Goal: Task Accomplishment & Management: Use online tool/utility

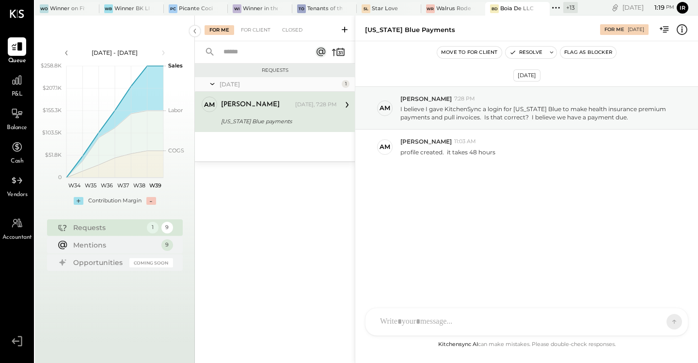
click at [441, 328] on div "[PERSON_NAME] GO [PERSON_NAME] ID [PERSON_NAME] Del [PERSON_NAME] AM [PERSON_NA…" at bounding box center [526, 321] width 323 height 28
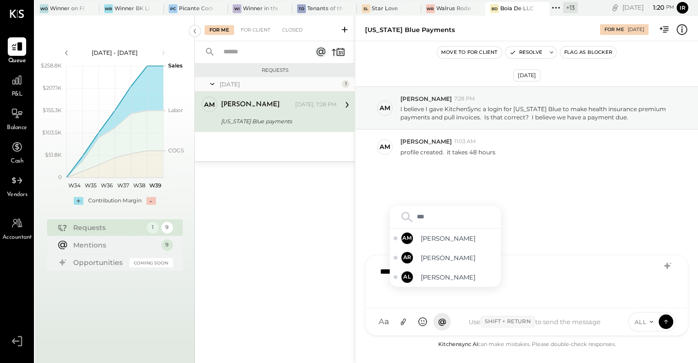
type input "****"
click at [448, 239] on span "[PERSON_NAME]" at bounding box center [459, 238] width 76 height 9
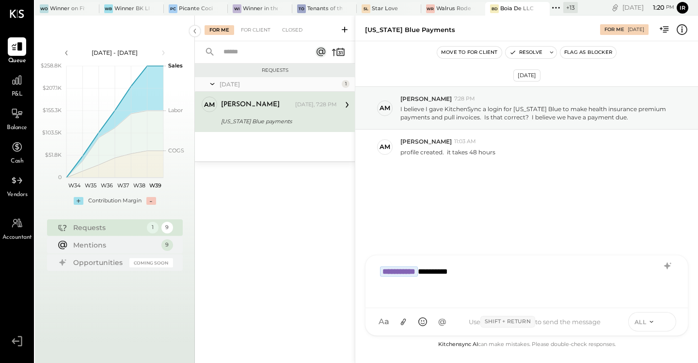
click at [665, 322] on icon at bounding box center [666, 321] width 9 height 10
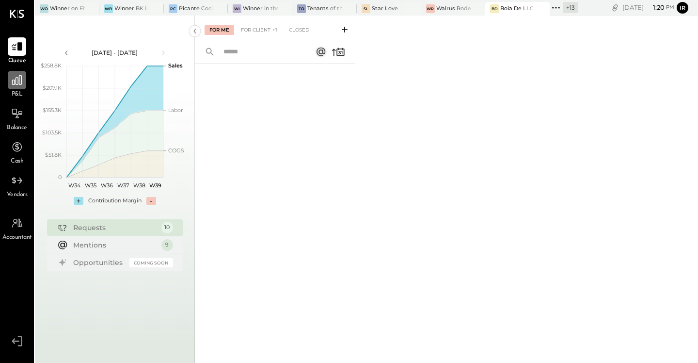
click at [18, 83] on icon at bounding box center [17, 80] width 10 height 10
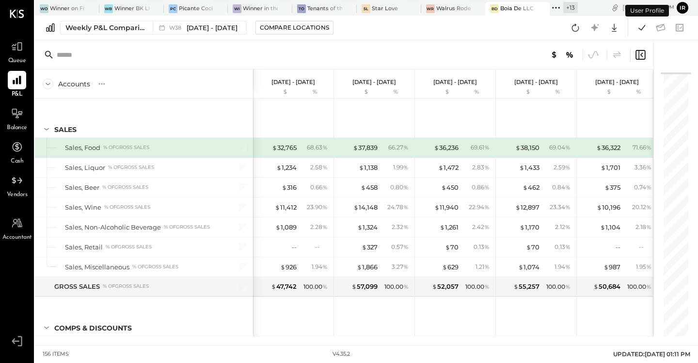
click at [102, 19] on div "Weekly P&L Comparison W38 [DATE] - [DATE] Compare Locations Google Sheets Excel" at bounding box center [366, 28] width 663 height 25
click at [100, 26] on div "Weekly P&L Comparison" at bounding box center [105, 28] width 81 height 10
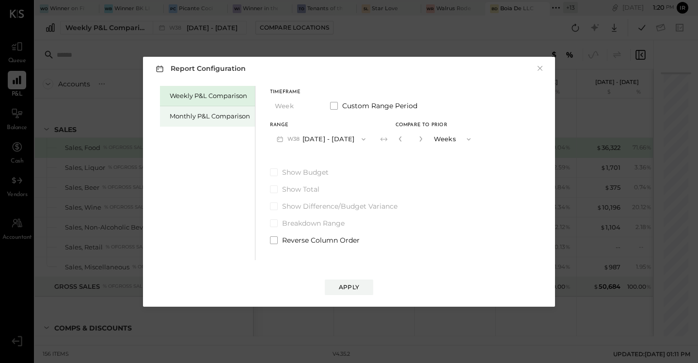
click at [208, 110] on div "Monthly P&L Comparison" at bounding box center [207, 116] width 95 height 20
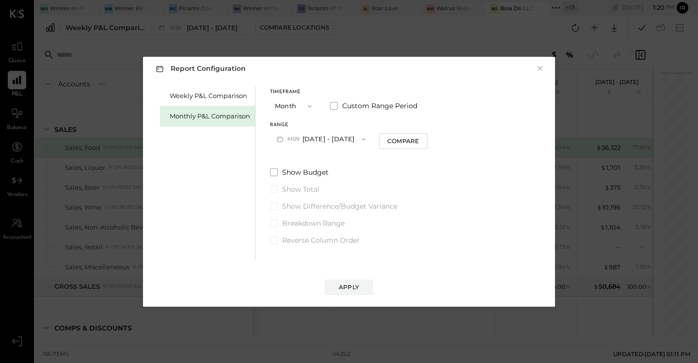
click at [322, 142] on button "M09 [DATE] - [DATE]" at bounding box center [321, 139] width 102 height 18
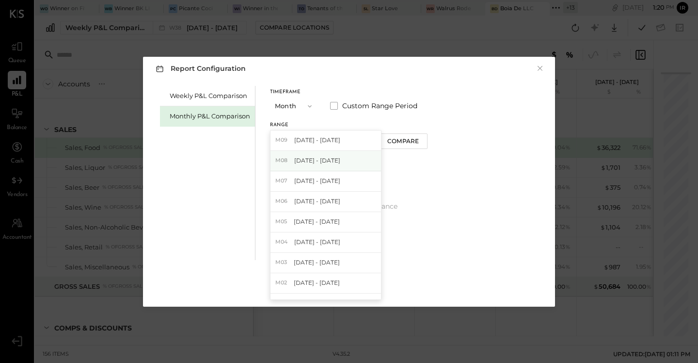
click at [354, 168] on div "M08 [DATE] - [DATE]" at bounding box center [326, 161] width 111 height 20
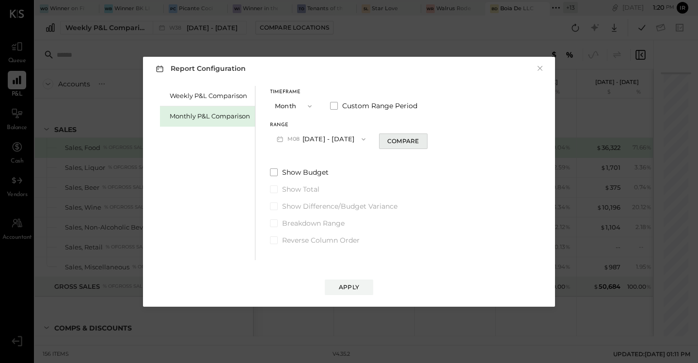
click at [420, 141] on button "Compare" at bounding box center [403, 141] width 48 height 16
click at [418, 138] on icon "button" at bounding box center [421, 139] width 6 height 6
type input "*"
click at [358, 283] on div "Apply" at bounding box center [349, 287] width 20 height 8
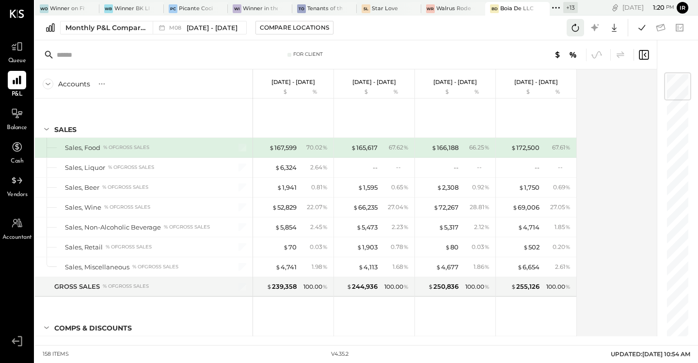
click at [579, 32] on icon at bounding box center [575, 27] width 13 height 13
click at [640, 29] on icon at bounding box center [642, 27] width 7 height 5
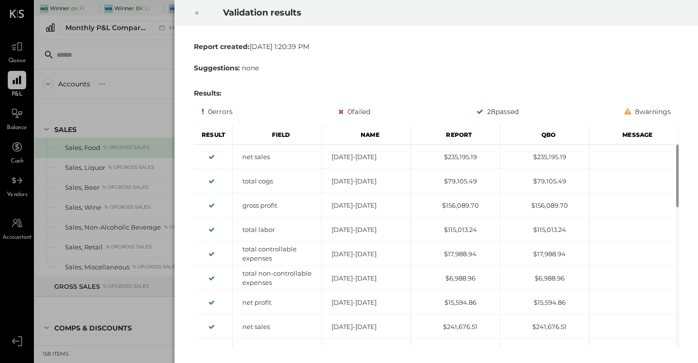
click at [198, 8] on icon at bounding box center [197, 13] width 6 height 12
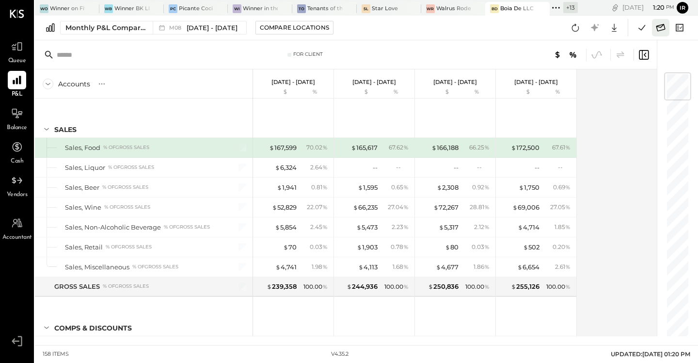
click at [659, 28] on icon at bounding box center [661, 27] width 13 height 13
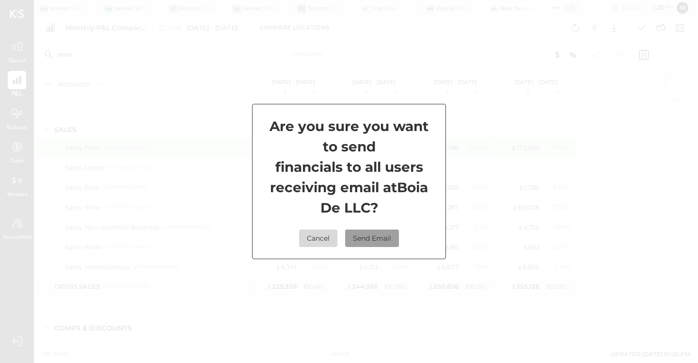
click at [378, 234] on button "Send Email" at bounding box center [372, 237] width 54 height 17
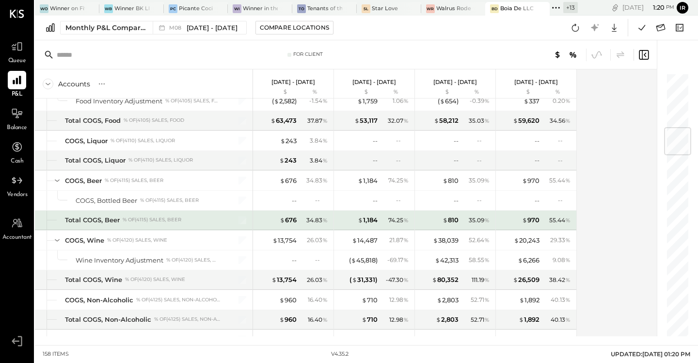
scroll to position [476, 0]
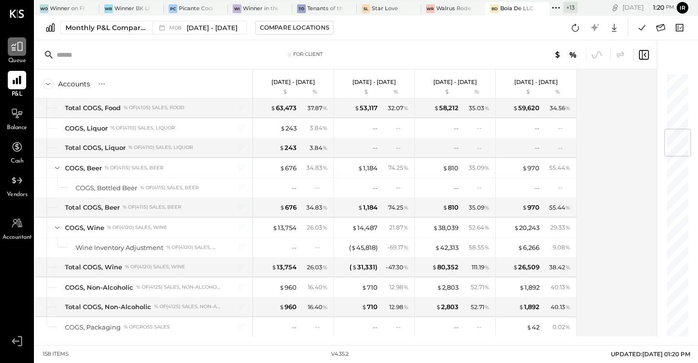
click at [19, 55] on div at bounding box center [17, 46] width 18 height 18
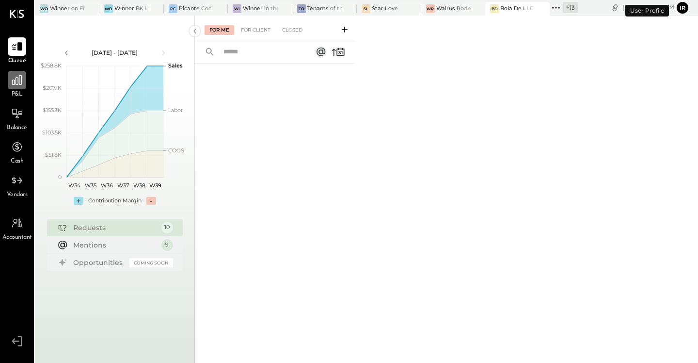
click at [17, 74] on icon at bounding box center [17, 80] width 13 height 13
